Goal: Find specific page/section

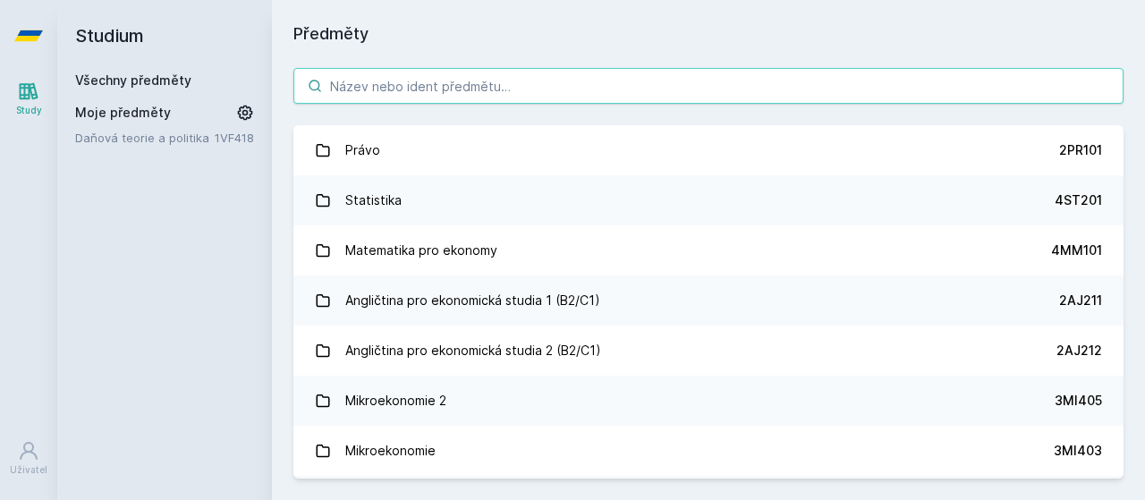
click at [494, 93] on input "search" at bounding box center [709, 86] width 830 height 36
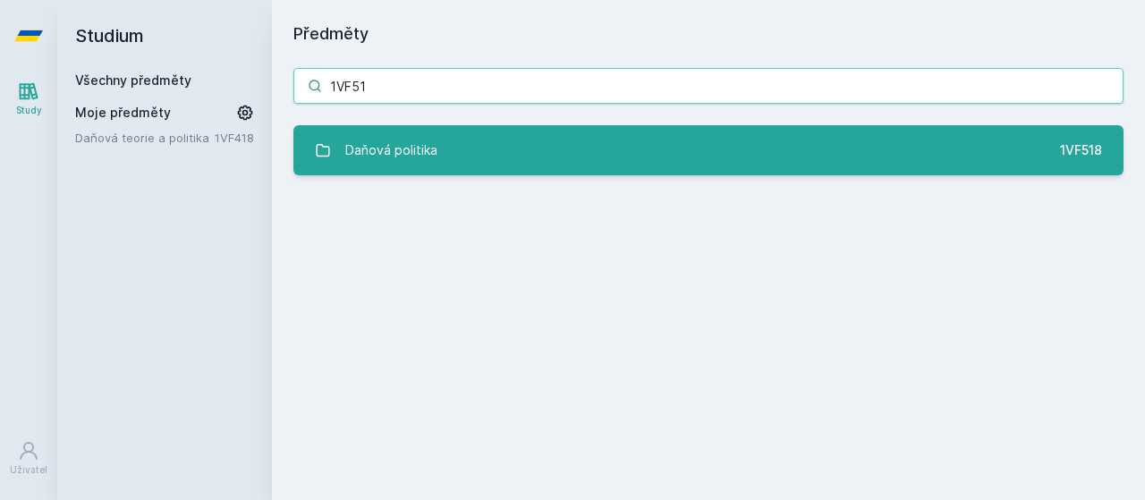
type input "1VF51"
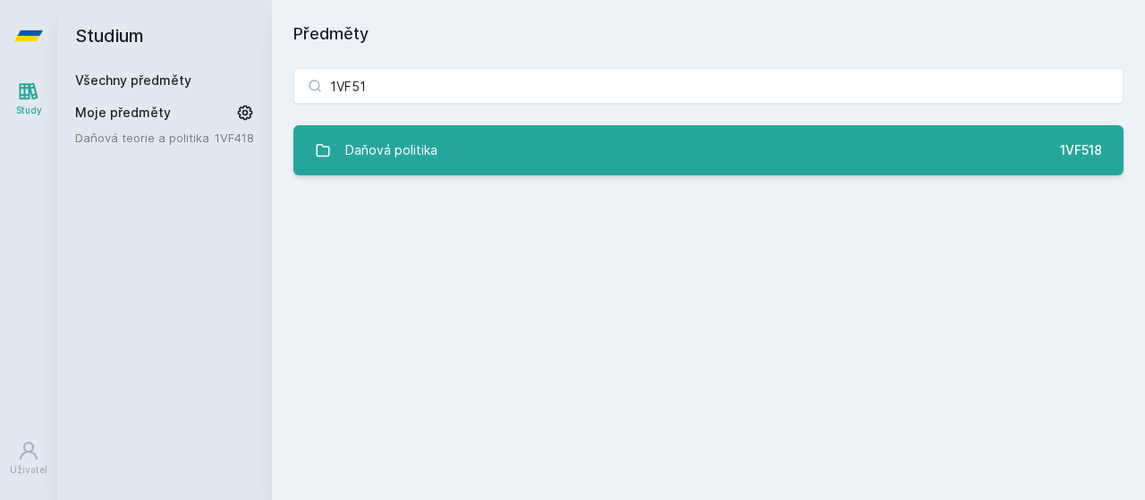
click at [482, 149] on link "Daňová politika 1VF518" at bounding box center [709, 150] width 830 height 50
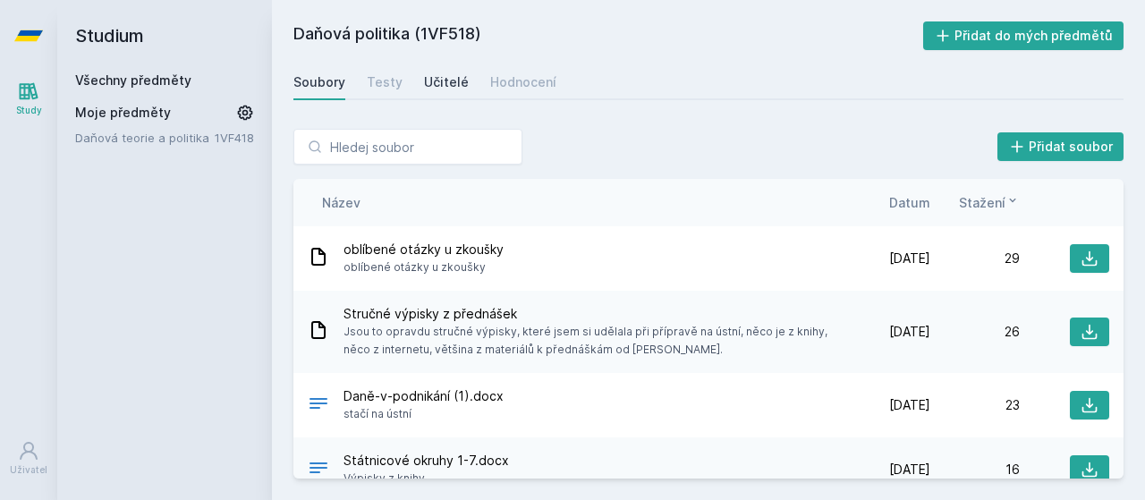
click at [440, 79] on div "Učitelé" at bounding box center [446, 82] width 45 height 18
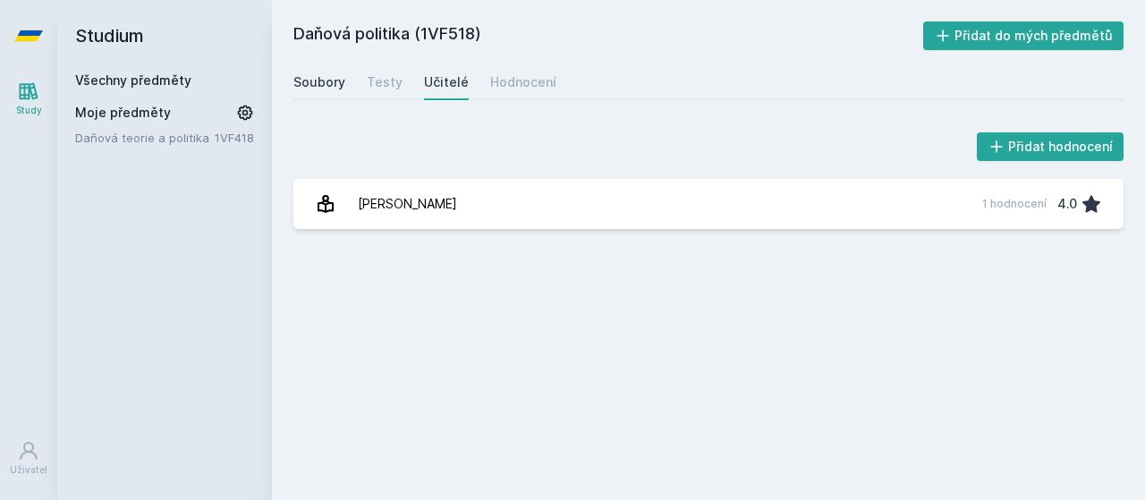
click at [328, 87] on div "Soubory" at bounding box center [320, 82] width 52 height 18
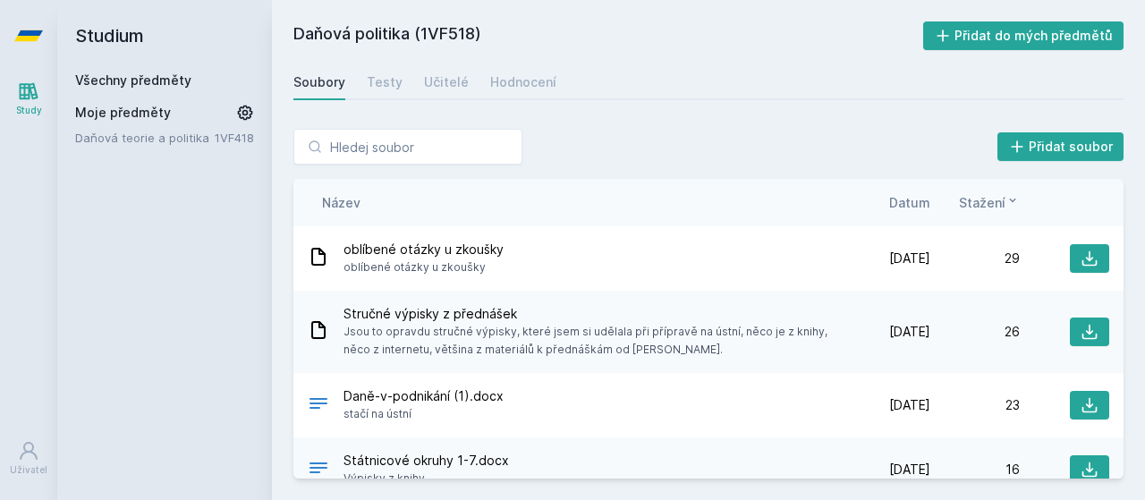
click at [919, 210] on span "Datum" at bounding box center [910, 202] width 41 height 19
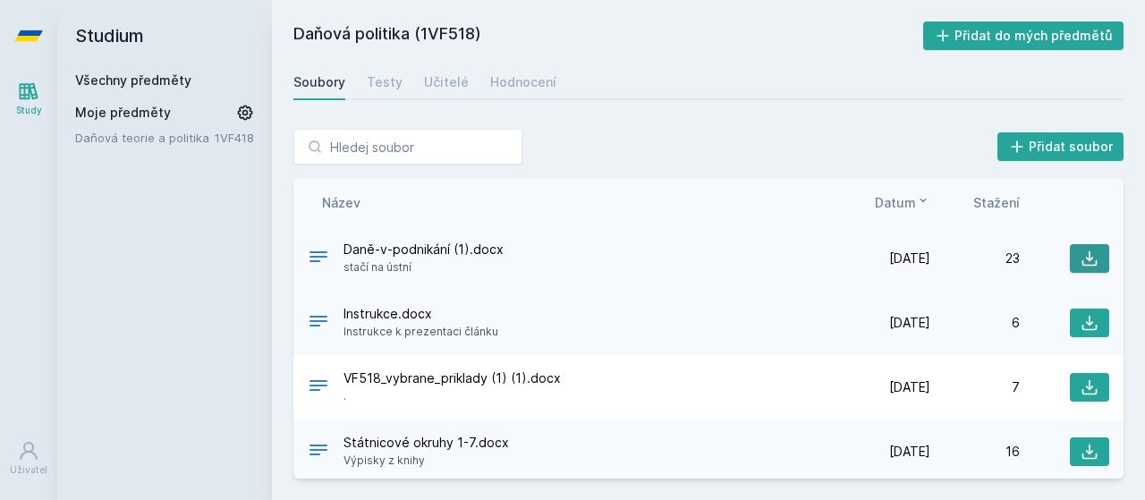
click at [1083, 257] on icon at bounding box center [1090, 258] width 15 height 15
